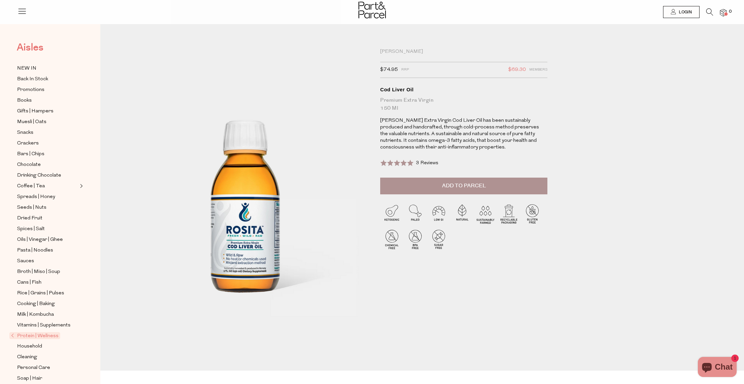
click at [25, 47] on span "Aisles" at bounding box center [30, 47] width 27 height 15
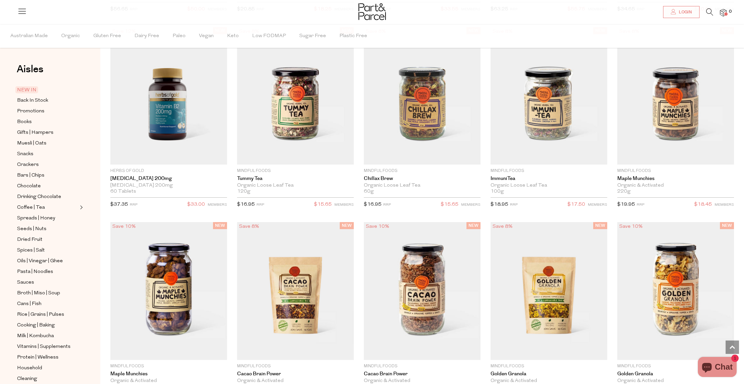
scroll to position [1090, 0]
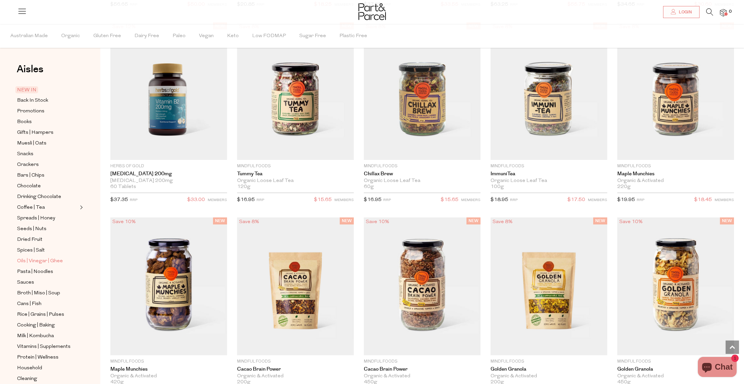
click at [56, 261] on span "Oils | Vinegar | Ghee" at bounding box center [40, 261] width 46 height 8
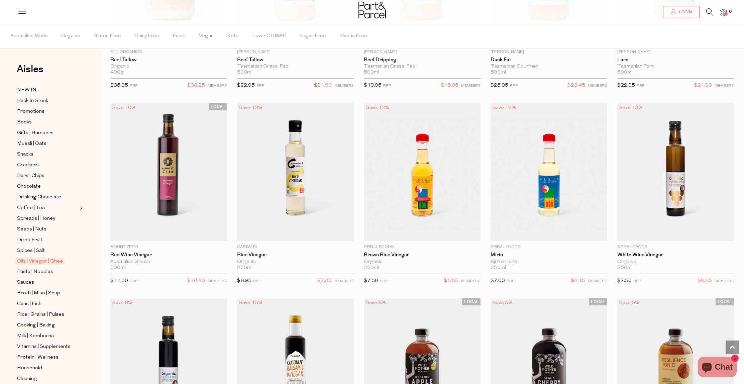
scroll to position [1330, 0]
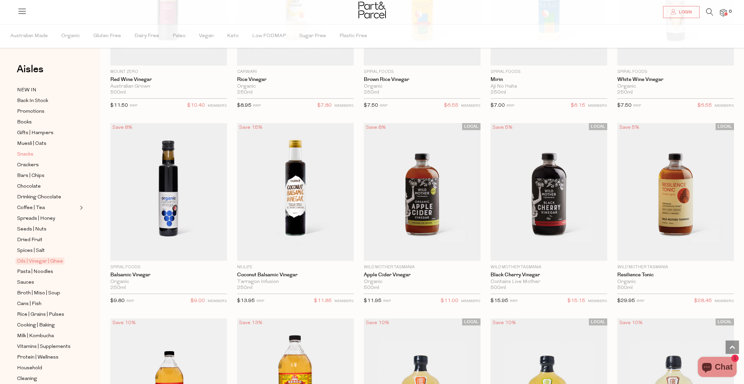
click at [26, 156] on span "Snacks" at bounding box center [25, 154] width 16 height 8
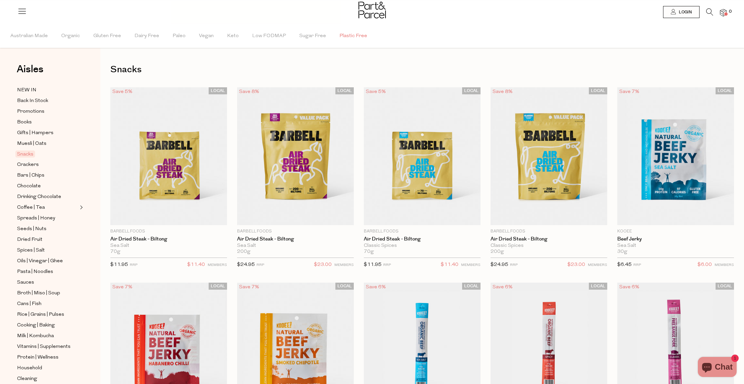
click at [349, 31] on span "Plastic Free" at bounding box center [353, 35] width 28 height 23
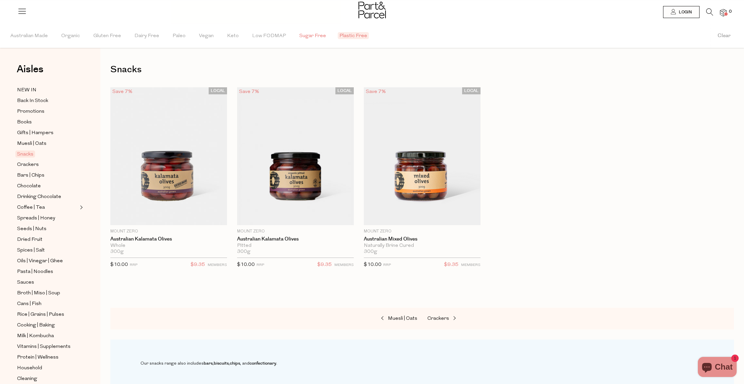
click at [316, 29] on span "Sugar Free" at bounding box center [312, 35] width 27 height 23
click at [269, 34] on span "Low FODMAP" at bounding box center [269, 35] width 34 height 23
click at [229, 34] on span "Keto" at bounding box center [233, 35] width 12 height 23
click at [202, 35] on span "Vegan" at bounding box center [206, 35] width 15 height 23
click at [150, 35] on span "Dairy Free" at bounding box center [146, 35] width 25 height 23
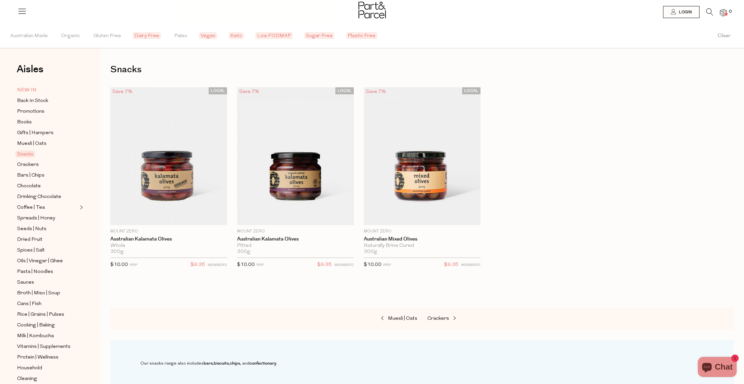
click at [28, 90] on span "NEW IN" at bounding box center [26, 90] width 19 height 8
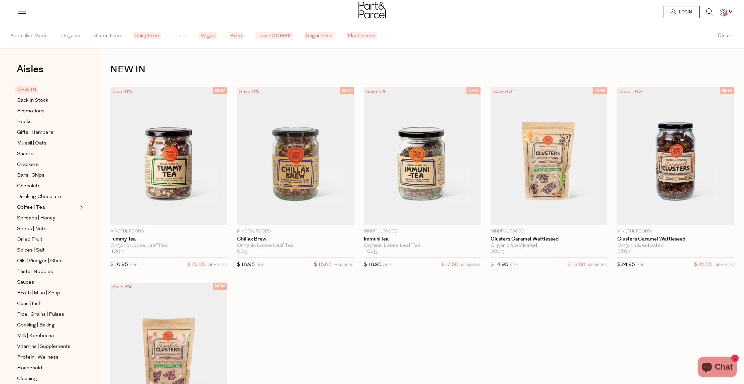
click at [361, 34] on span "Plastic Free" at bounding box center [361, 35] width 31 height 7
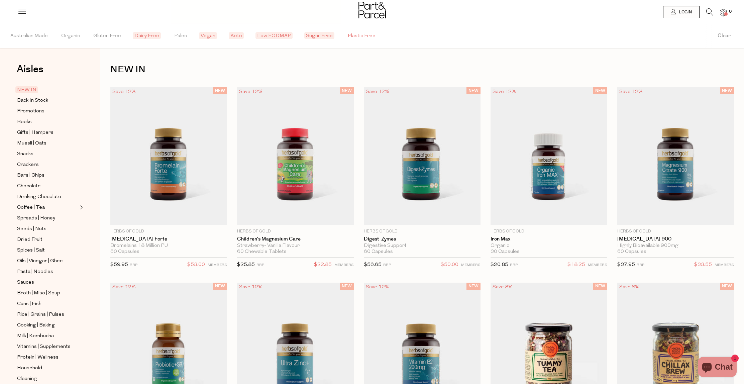
click at [361, 34] on span "Plastic Free" at bounding box center [362, 35] width 28 height 23
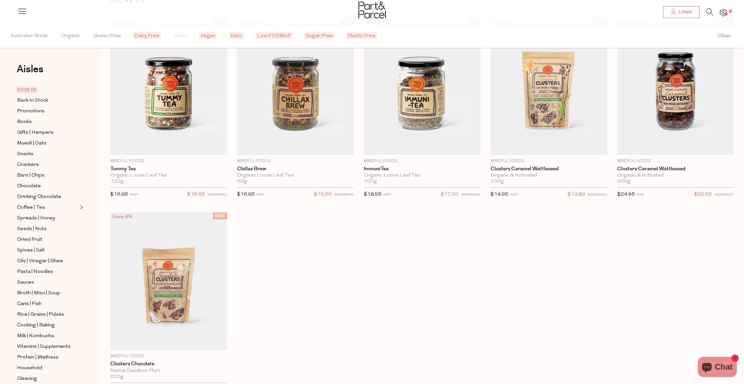
scroll to position [71, 0]
